Goal: Transaction & Acquisition: Subscribe to service/newsletter

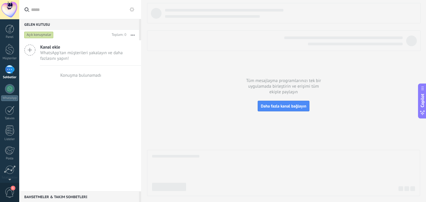
click at [11, 68] on div at bounding box center [9, 69] width 9 height 9
click at [12, 74] on div at bounding box center [9, 69] width 9 height 9
click at [12, 93] on link "WhatsApp" at bounding box center [9, 92] width 19 height 17
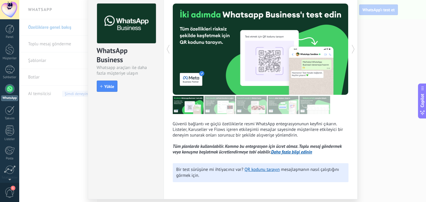
scroll to position [22, 0]
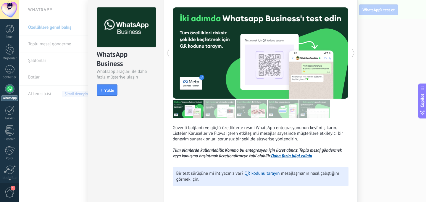
click at [215, 108] on img at bounding box center [219, 109] width 31 height 18
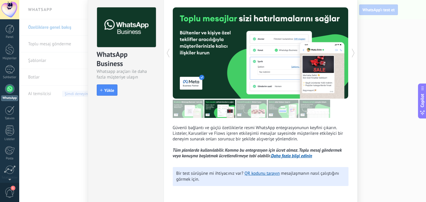
click at [254, 112] on img at bounding box center [251, 109] width 31 height 18
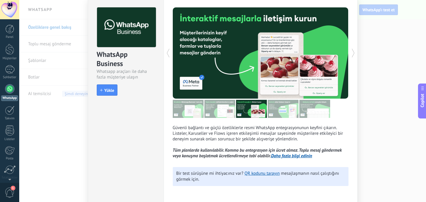
click at [277, 114] on img at bounding box center [283, 109] width 31 height 18
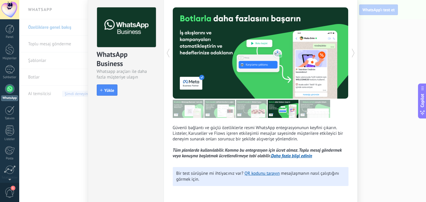
click at [301, 110] on img at bounding box center [314, 109] width 31 height 18
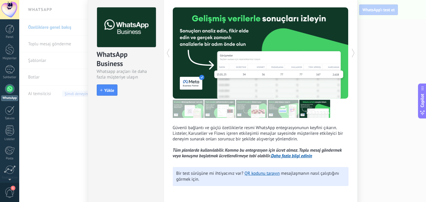
click at [288, 113] on img at bounding box center [283, 109] width 31 height 18
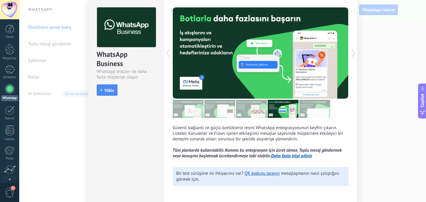
click at [50, 41] on div "WhatsApp Business Whatsapp araçları ile daha fazla müşteriye ulaşın install Yük…" at bounding box center [222, 101] width 407 height 202
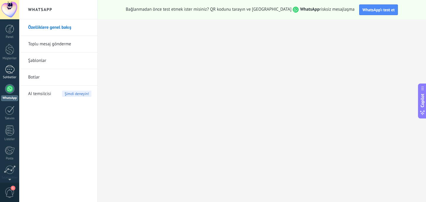
click at [9, 70] on div at bounding box center [9, 69] width 9 height 9
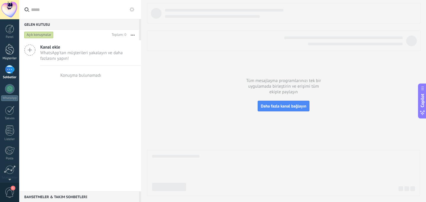
click at [10, 53] on div at bounding box center [9, 49] width 9 height 11
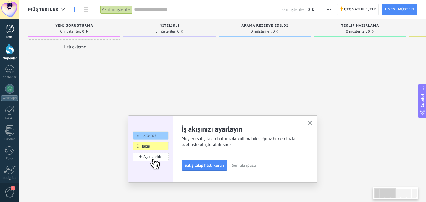
click at [11, 38] on div "Panel" at bounding box center [9, 37] width 17 height 4
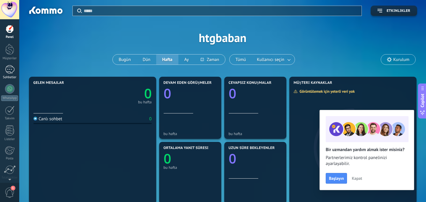
click at [14, 72] on div at bounding box center [9, 69] width 9 height 9
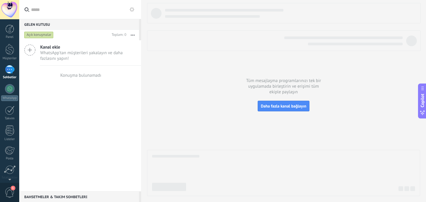
click at [8, 70] on div at bounding box center [9, 69] width 9 height 9
click at [14, 52] on div at bounding box center [9, 49] width 9 height 11
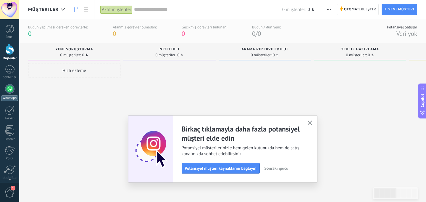
click at [7, 95] on link "WhatsApp" at bounding box center [9, 92] width 19 height 17
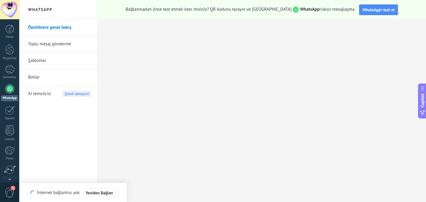
click at [38, 61] on link "Şablonlar" at bounding box center [59, 60] width 63 height 17
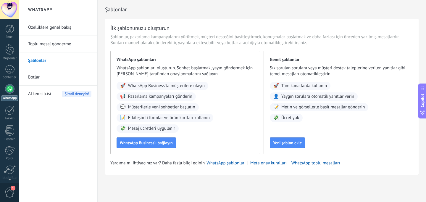
click at [50, 78] on link "Botlar" at bounding box center [59, 77] width 63 height 17
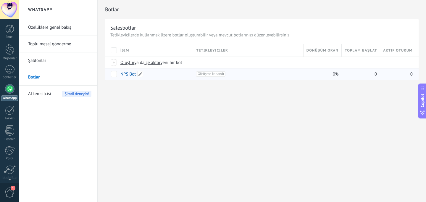
click at [169, 73] on div "NPS Bot" at bounding box center [153, 73] width 73 height 11
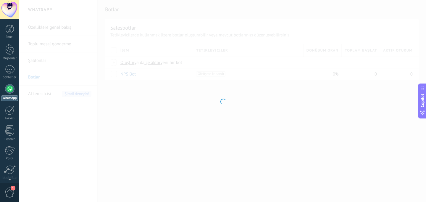
type input "*******"
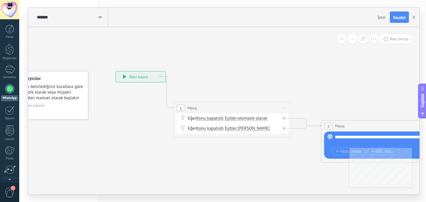
click at [122, 78] on div "**********" at bounding box center [141, 76] width 50 height 11
click at [98, 14] on div "******* NPS Bot" at bounding box center [71, 17] width 72 height 19
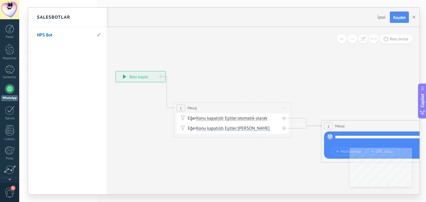
click at [98, 14] on div "Salesbotlar" at bounding box center [67, 17] width 78 height 19
click at [162, 56] on div at bounding box center [223, 101] width 391 height 186
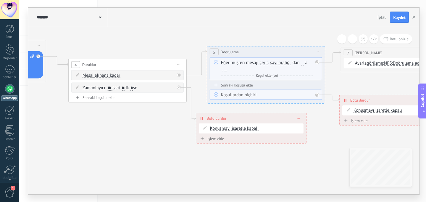
click at [9, 92] on div at bounding box center [9, 88] width 9 height 9
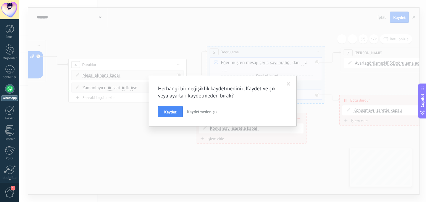
click at [190, 108] on button "Kaydetmeden çık" at bounding box center [202, 111] width 35 height 11
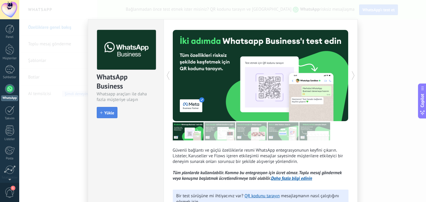
click at [101, 111] on span "Yükle" at bounding box center [107, 113] width 14 height 4
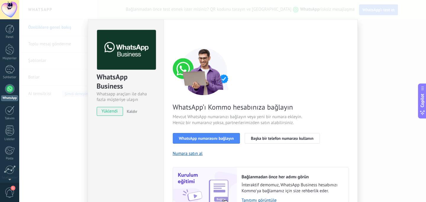
scroll to position [12, 0]
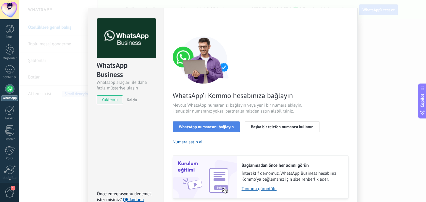
click at [214, 128] on span "WhatsApp numarasını bağlayın" at bounding box center [206, 127] width 55 height 4
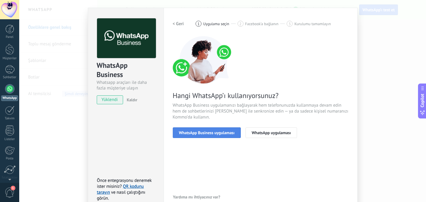
click at [219, 129] on button "WhatsApp Business uygulaması" at bounding box center [207, 132] width 68 height 11
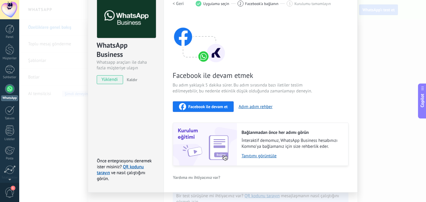
scroll to position [0, 0]
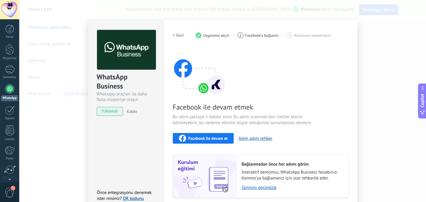
click at [199, 136] on span "Facebook ile devam et" at bounding box center [207, 138] width 39 height 4
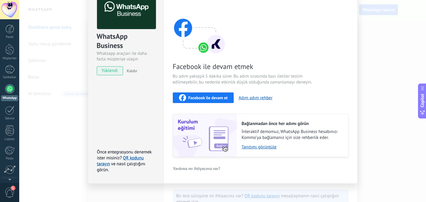
scroll to position [44, 0]
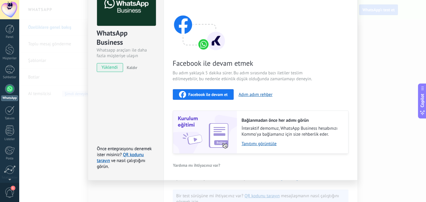
click at [76, 112] on div "WhatsApp Business Whatsapp araçları ile daha fazla müşteriye ulaşın yüklendi Ka…" at bounding box center [222, 101] width 407 height 202
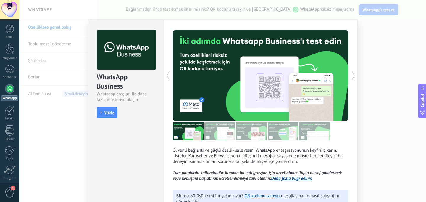
scroll to position [0, 0]
click at [47, 33] on div "WhatsApp Business Whatsapp araçları ile daha fazla müşteriye ulaşın install Yük…" at bounding box center [222, 101] width 407 height 202
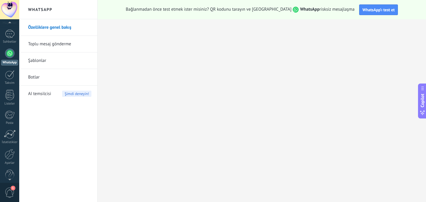
scroll to position [44, 0]
click at [13, 122] on div at bounding box center [10, 125] width 12 height 9
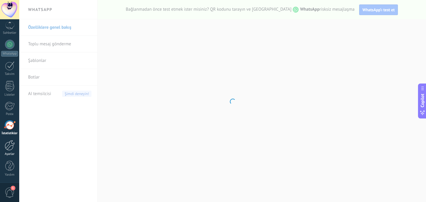
click at [13, 150] on div at bounding box center [10, 145] width 10 height 10
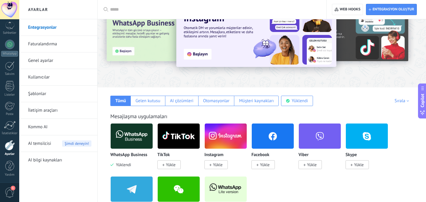
scroll to position [39, 0]
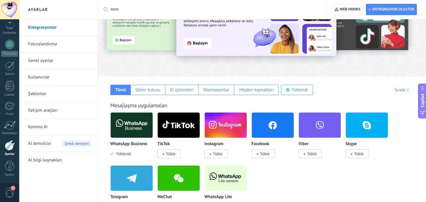
click at [129, 129] on img at bounding box center [132, 125] width 42 height 29
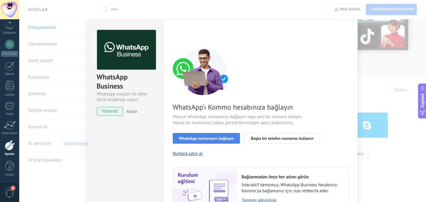
click at [219, 139] on span "WhatsApp numarasını bağlayın" at bounding box center [206, 138] width 55 height 4
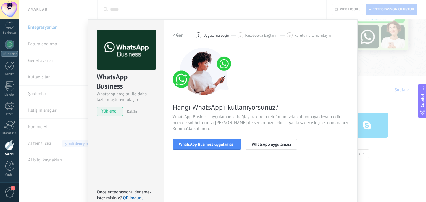
drag, startPoint x: 256, startPoint y: 141, endPoint x: 217, endPoint y: 84, distance: 68.6
click at [218, 84] on div "Hangi WhatsApp’ı kullanıyorsunuz? WhatsApp Business uygulamanızı bağlayarak hem…" at bounding box center [261, 99] width 176 height 102
click at [55, 91] on div "WhatsApp Business Whatsapp araçları ile daha fazla müşteriye ulaşın yüklendi Ka…" at bounding box center [222, 101] width 407 height 202
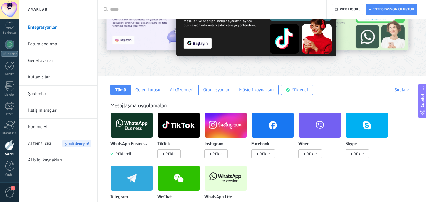
click at [129, 129] on img at bounding box center [132, 125] width 42 height 29
click at [126, 147] on div "WhatsApp Business Yüklendi" at bounding box center [131, 148] width 43 height 15
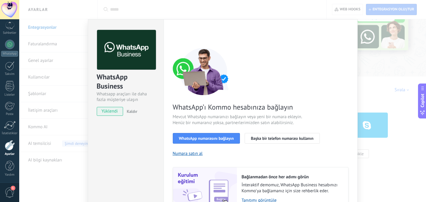
click at [128, 146] on div "WhatsApp Business Whatsapp araçları ile daha fazla müşteriye ulaşın yüklendi Ka…" at bounding box center [126, 127] width 76 height 217
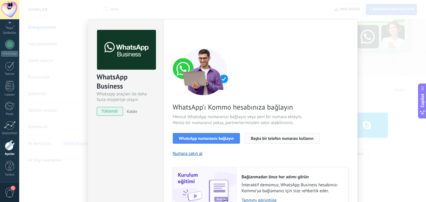
click at [255, 138] on span "Başka bir telefon numarası kullanın" at bounding box center [282, 138] width 63 height 4
